Goal: Task Accomplishment & Management: Use online tool/utility

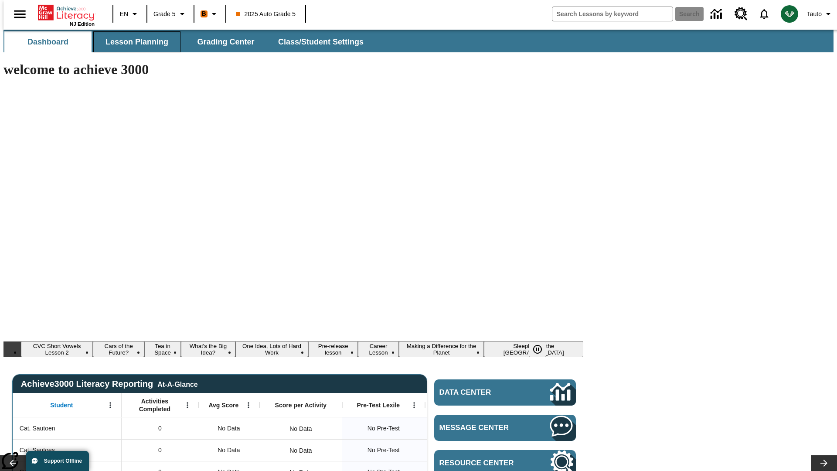
click at [133, 42] on span "Lesson Planning" at bounding box center [136, 42] width 63 height 10
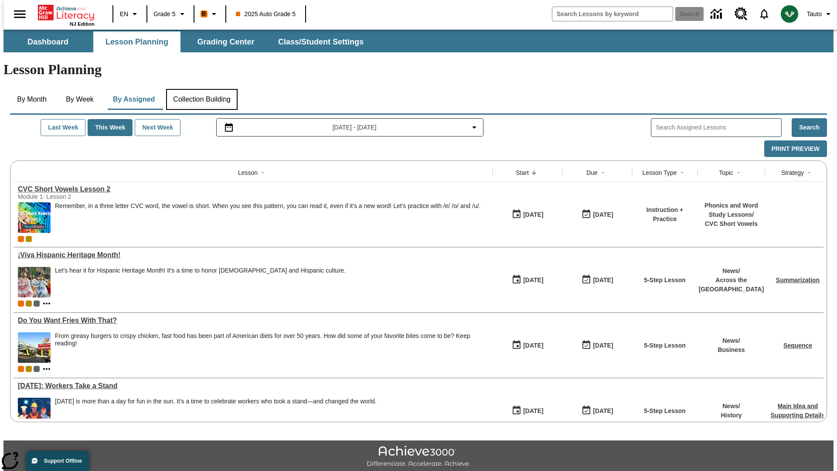
click at [201, 89] on button "Collection Building" at bounding box center [201, 99] width 71 height 21
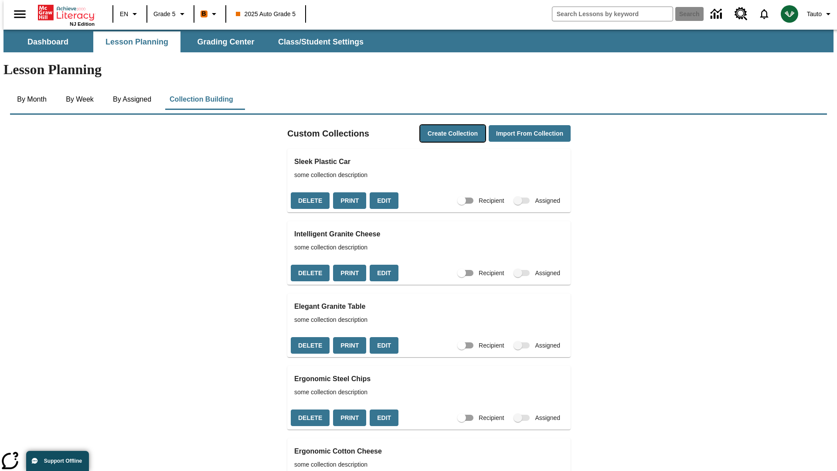
click at [436, 125] on button "Create Collection" at bounding box center [452, 133] width 65 height 17
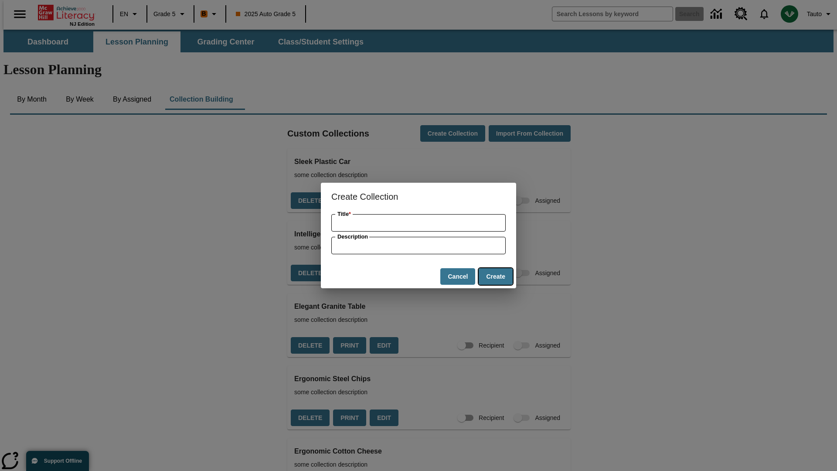
click at [495, 276] on button "Create" at bounding box center [495, 276] width 34 height 17
type input "Tasty Frozen Shoes"
type input "some collection description"
click at [495, 276] on button "Create" at bounding box center [495, 276] width 34 height 17
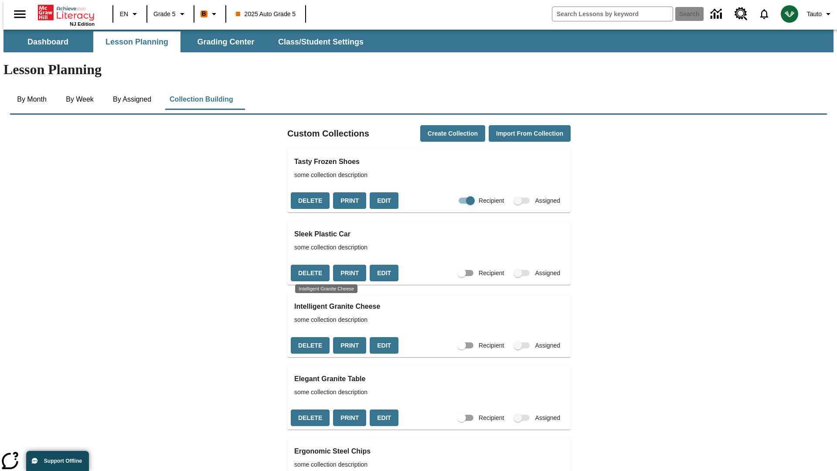
click at [453, 192] on input "Recipient" at bounding box center [470, 200] width 50 height 17
checkbox input "false"
click at [309, 192] on button "Delete" at bounding box center [310, 200] width 39 height 17
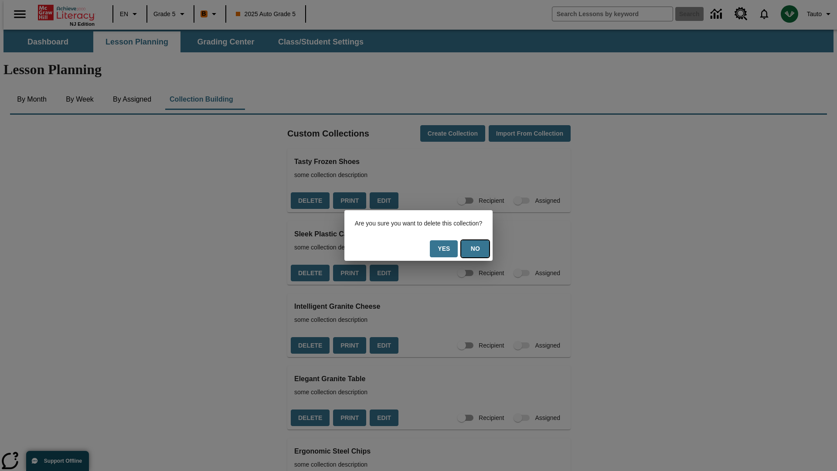
click at [480, 248] on button "No" at bounding box center [475, 248] width 28 height 17
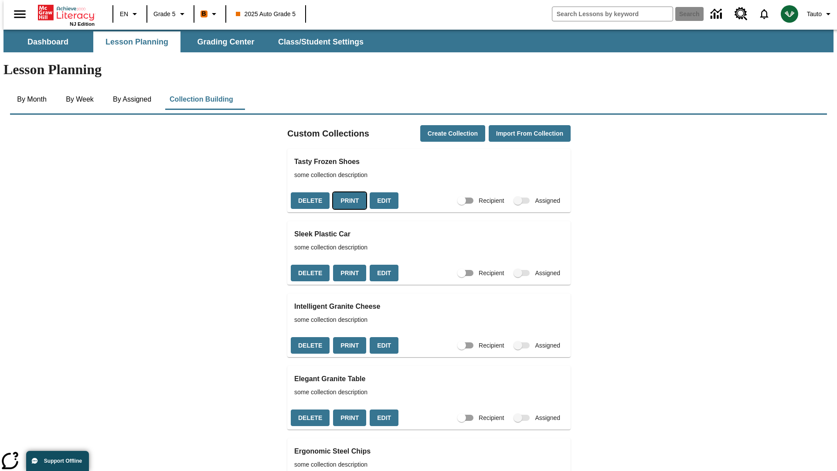
click at [347, 192] on button "Print" at bounding box center [349, 200] width 33 height 17
